Goal: Information Seeking & Learning: Learn about a topic

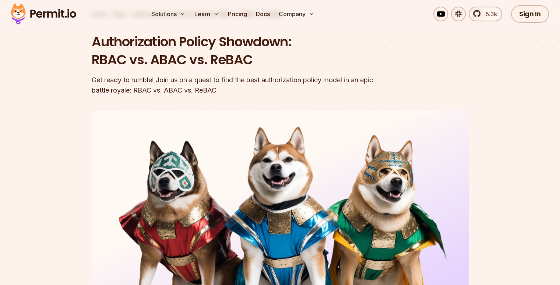
click at [45, 150] on div at bounding box center [280, 244] width 560 height 270
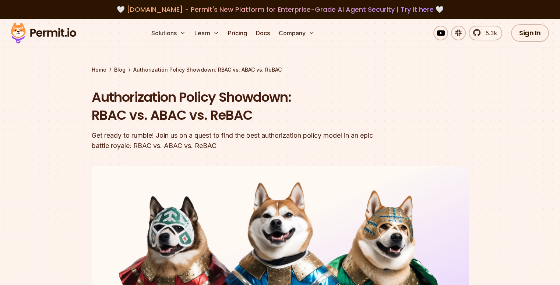
click at [148, 122] on h1 "Authorization Policy Showdown: RBAC vs. ABAC vs. ReBAC" at bounding box center [233, 106] width 283 height 36
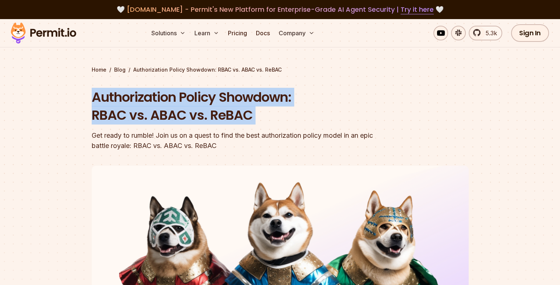
click at [148, 122] on h1 "Authorization Policy Showdown: RBAC vs. ABAC vs. ReBAC" at bounding box center [233, 106] width 283 height 36
click at [185, 111] on h1 "Authorization Policy Showdown: RBAC vs. ABAC vs. ReBAC" at bounding box center [233, 106] width 283 height 36
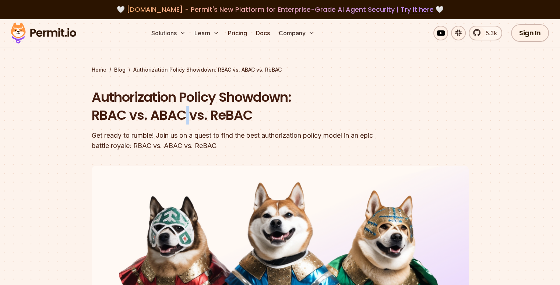
click at [185, 111] on h1 "Authorization Policy Showdown: RBAC vs. ABAC vs. ReBAC" at bounding box center [233, 106] width 283 height 36
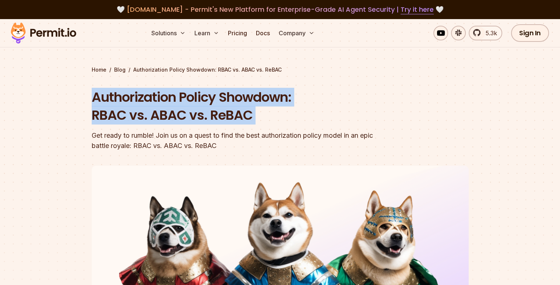
click at [185, 111] on h1 "Authorization Policy Showdown: RBAC vs. ABAC vs. ReBAC" at bounding box center [233, 106] width 283 height 36
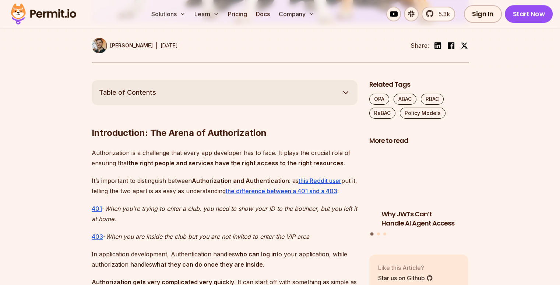
scroll to position [355, 0]
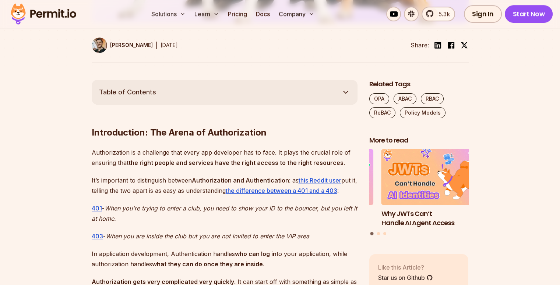
click at [199, 165] on strong "the right people and services have the right access to the right resources" at bounding box center [235, 162] width 215 height 7
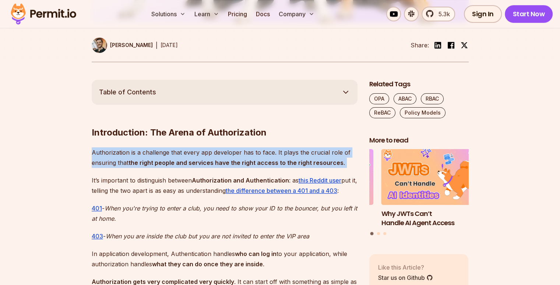
click at [199, 165] on strong "the right people and services have the right access to the right resources" at bounding box center [235, 162] width 215 height 7
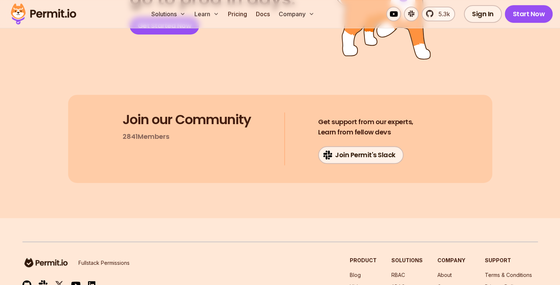
scroll to position [5904, 0]
